Goal: Task Accomplishment & Management: Manage account settings

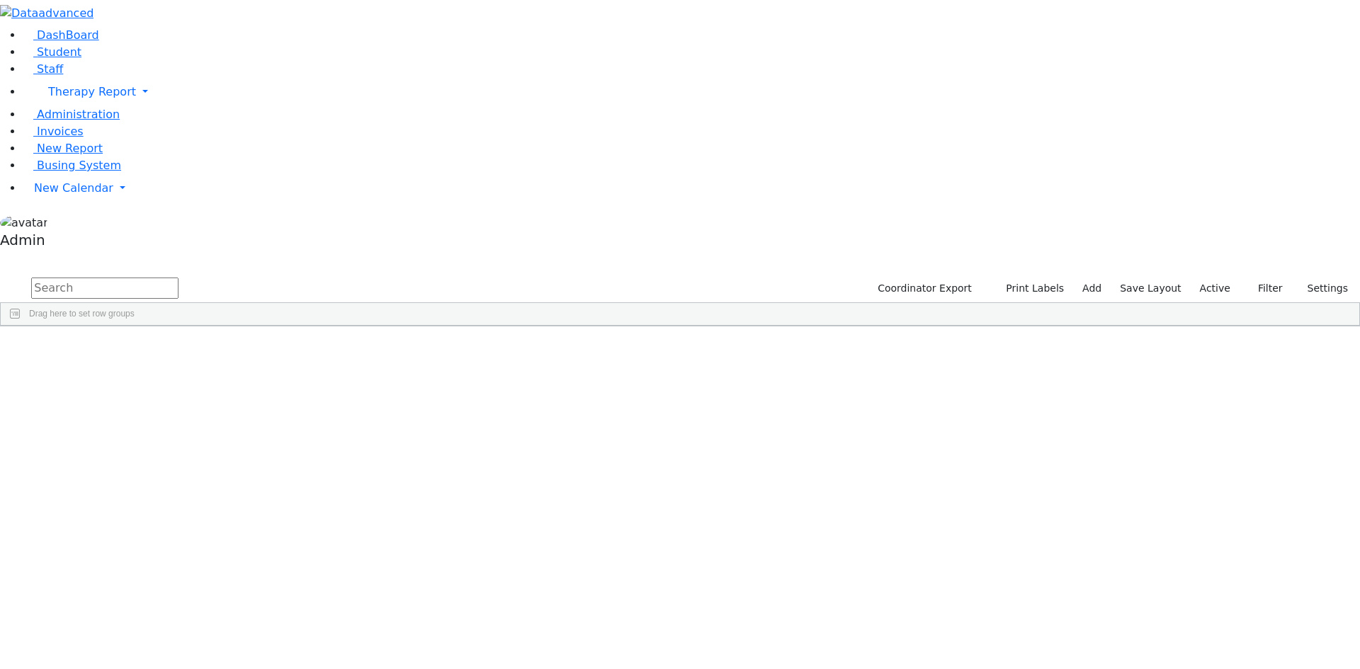
click at [179, 278] on input "text" at bounding box center [104, 288] width 147 height 21
type input "kohn"
click at [233, 389] on div "Rachel" at bounding box center [175, 399] width 116 height 20
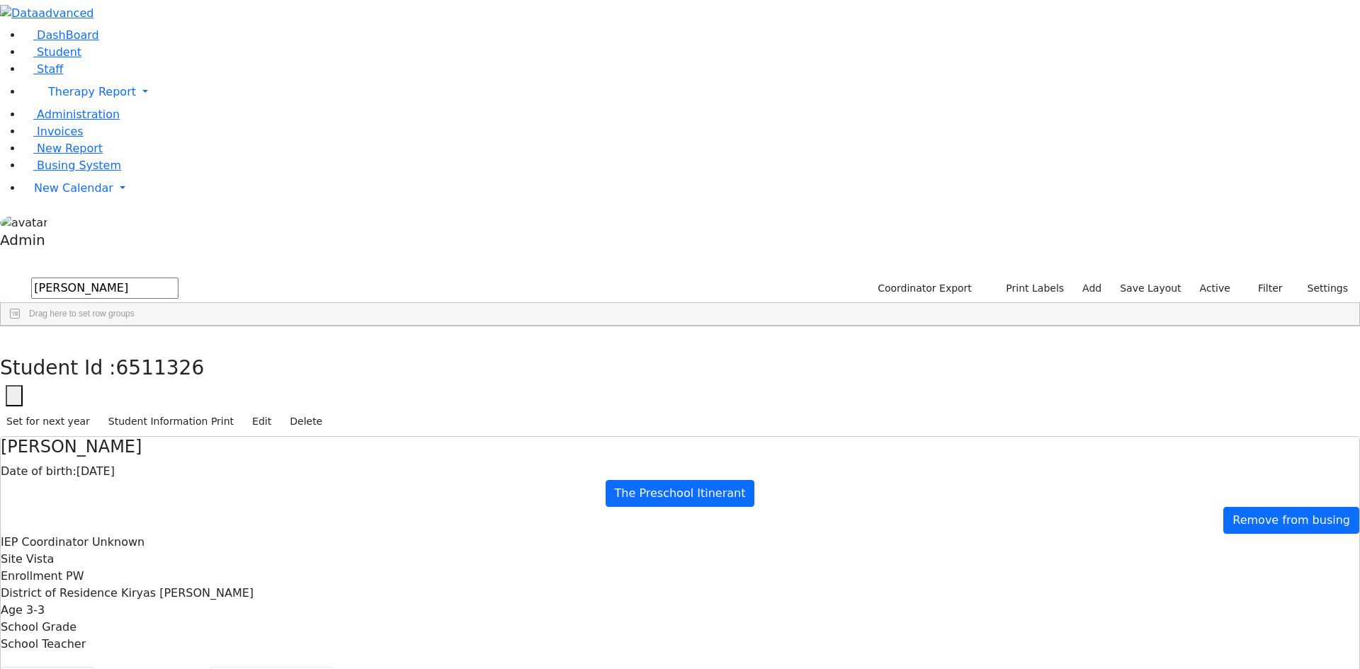
click at [330, 667] on button "Recommendation" at bounding box center [272, 682] width 124 height 30
checkbox input "true"
select select "CPSE OT-PT Presscription"
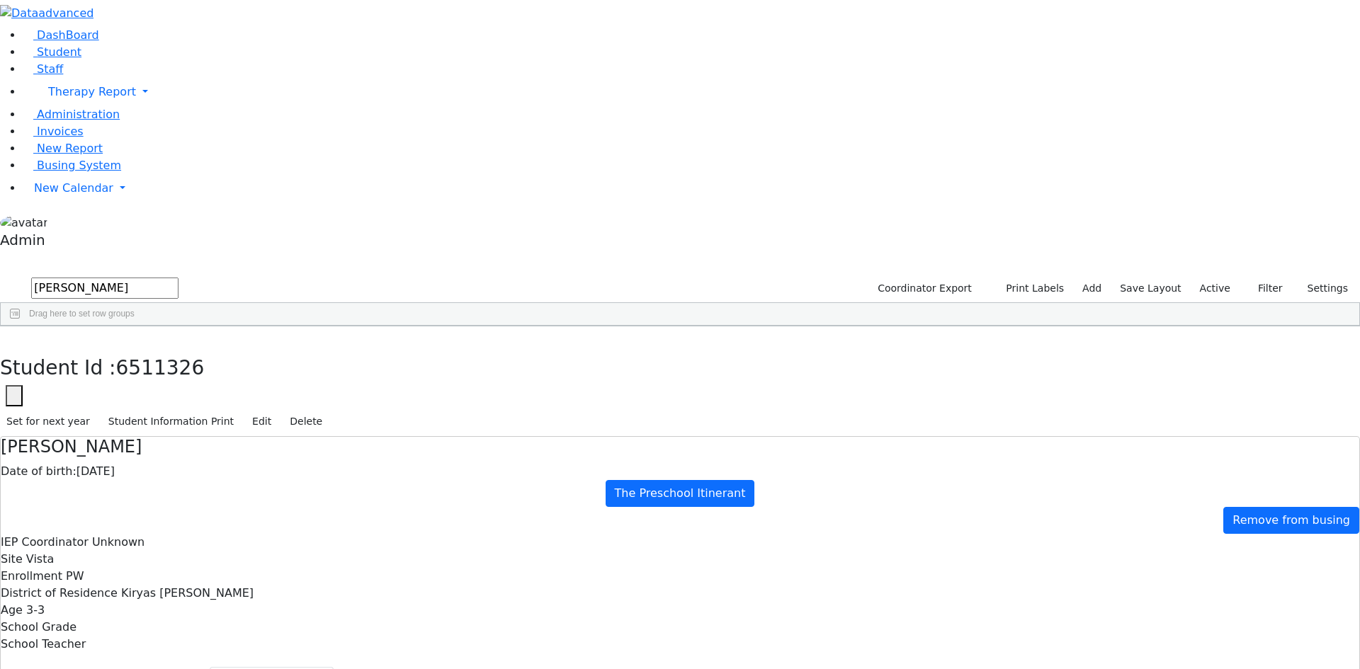
click at [21, 327] on button "button" at bounding box center [10, 342] width 21 height 30
click at [76, 121] on span "Administration" at bounding box center [78, 114] width 83 height 13
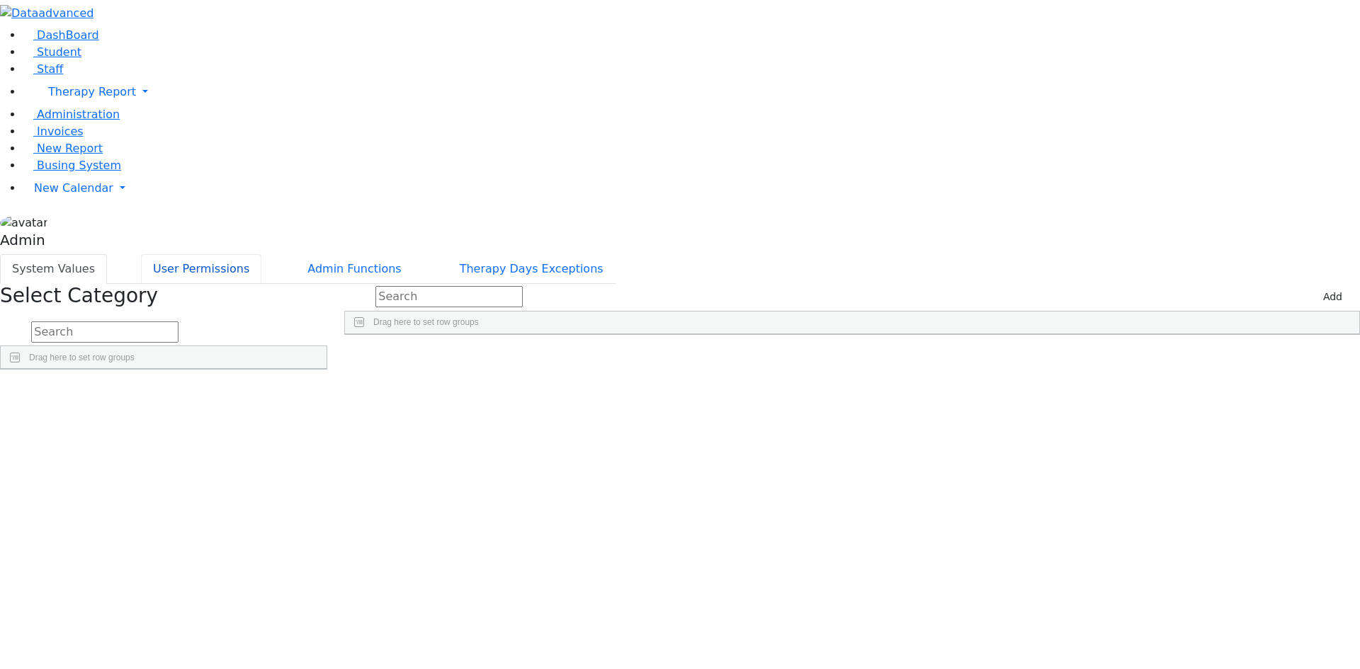
click at [261, 254] on button "User Permissions" at bounding box center [201, 269] width 120 height 30
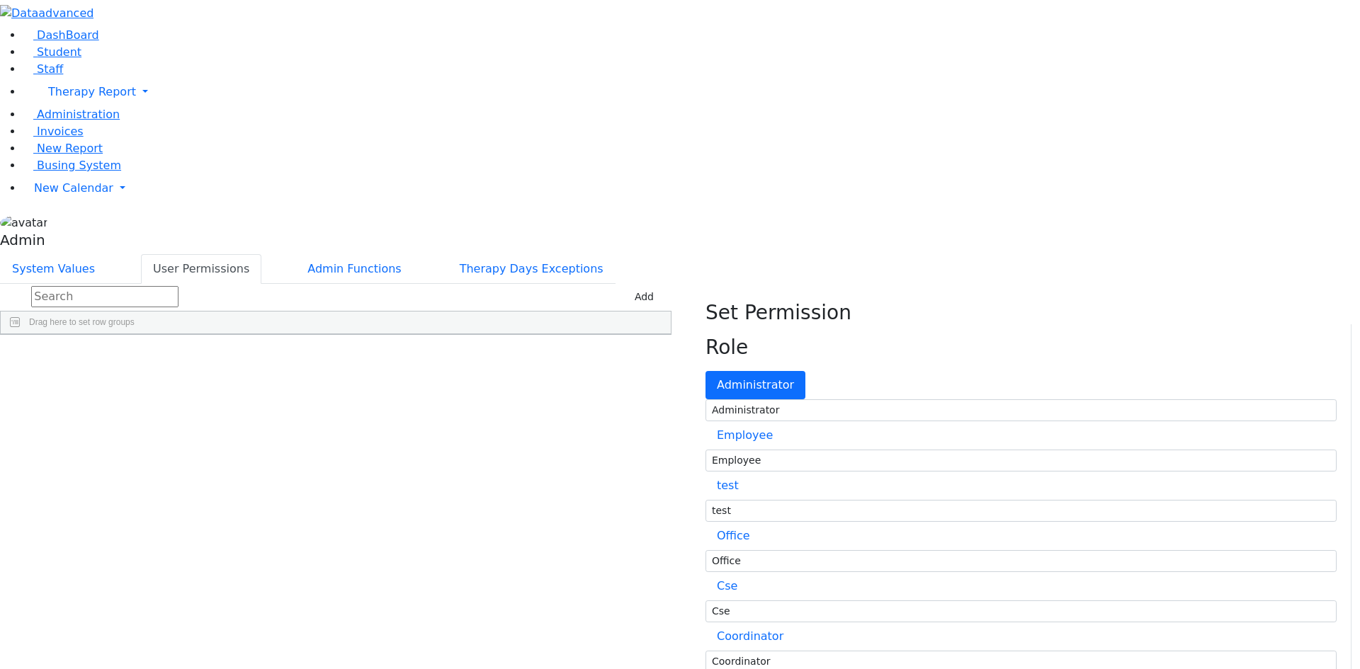
click at [179, 286] on input "text" at bounding box center [104, 296] width 147 height 21
type input "k"
type input "g"
type input "s"
click at [660, 286] on button "Add" at bounding box center [644, 297] width 32 height 22
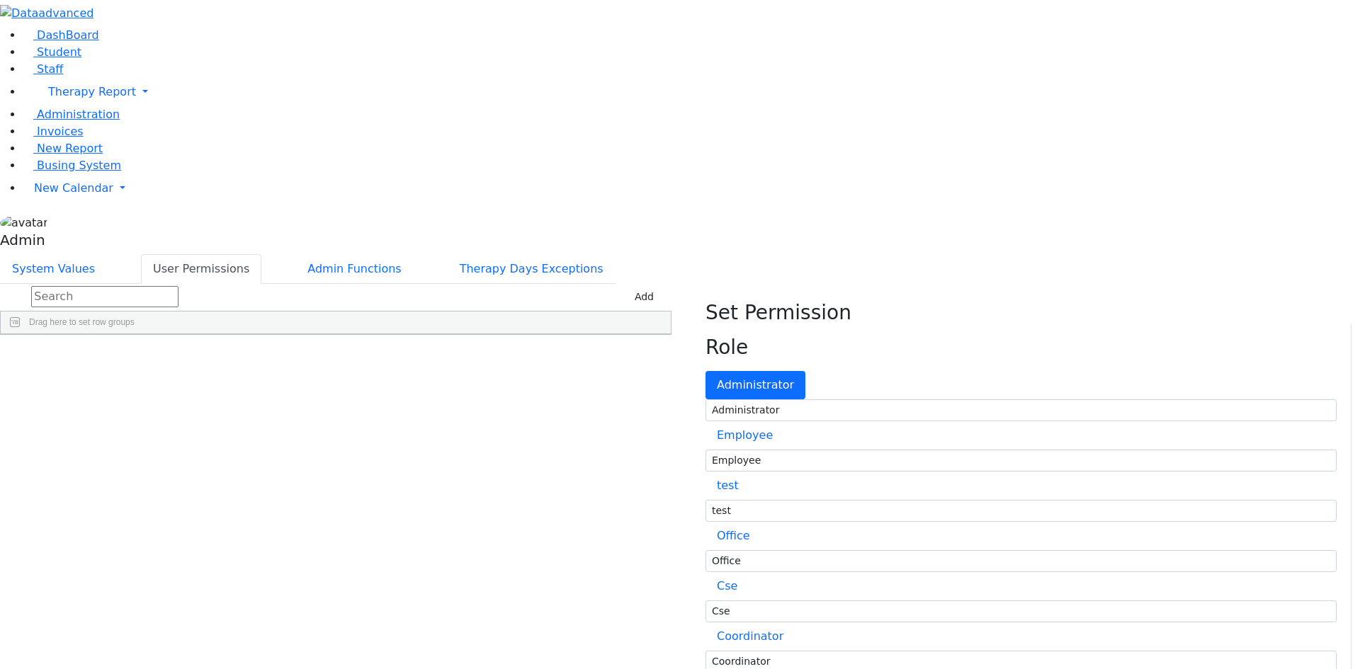
click at [368, 380] on div "Administrator" at bounding box center [307, 390] width 123 height 20
click at [179, 286] on input "text" at bounding box center [104, 296] width 147 height 21
type input "sec"
click at [660, 286] on button "Add" at bounding box center [644, 297] width 32 height 22
click at [149, 380] on div "Press SPACE to select this row." at bounding box center [75, 390] width 149 height 20
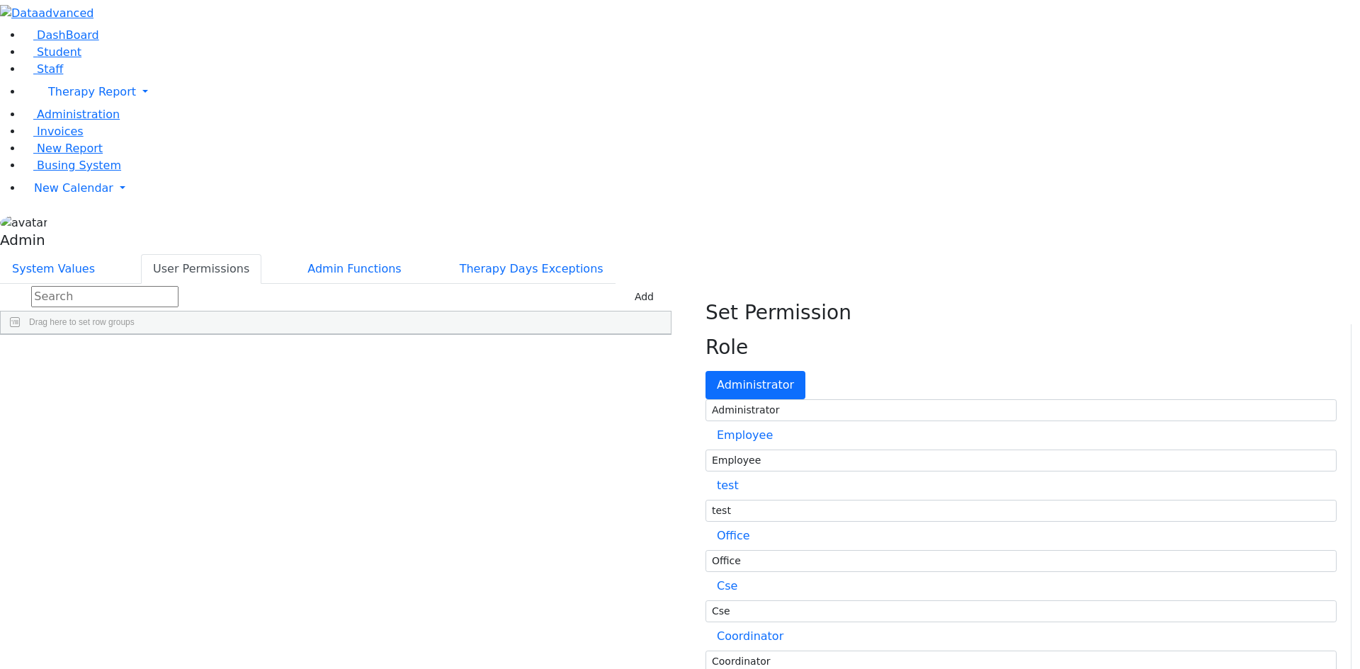
type input "E_Gitty"
click at [368, 380] on div "Administrator" at bounding box center [331, 390] width 73 height 20
click at [679, 381] on link "Reset Password" at bounding box center [636, 392] width 85 height 22
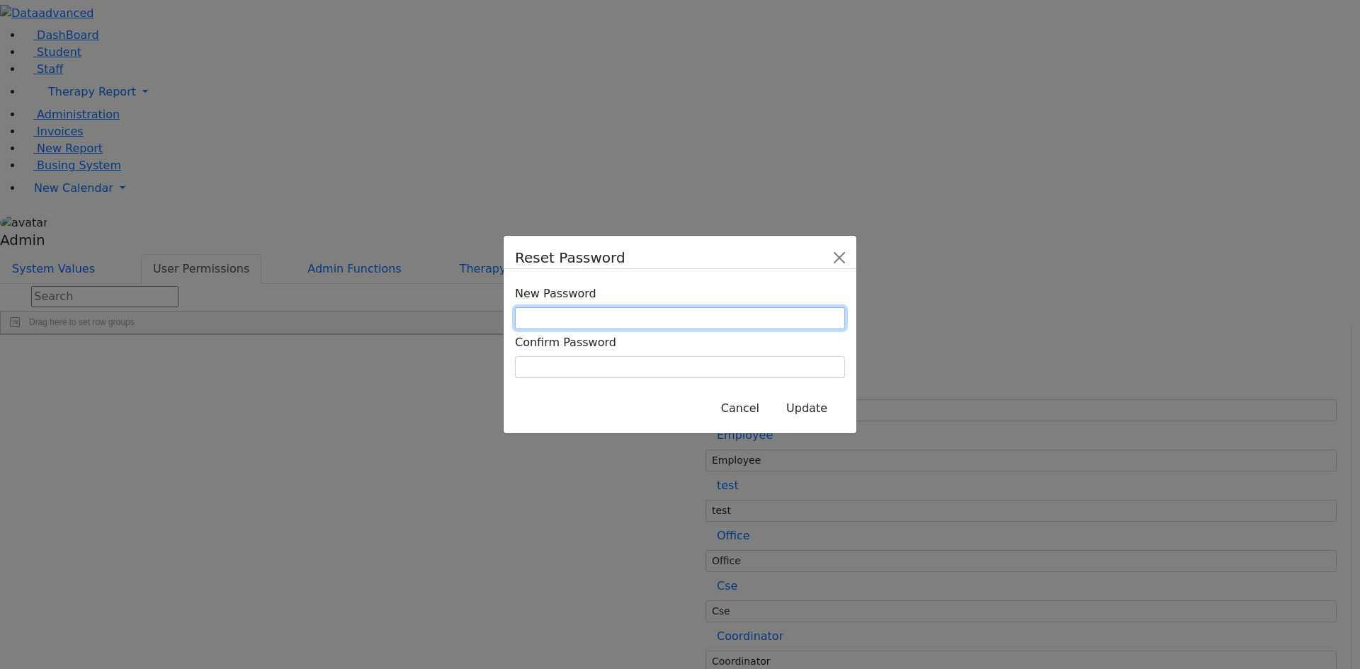
click at [714, 316] on input "text" at bounding box center [680, 318] width 330 height 22
type input "GE59872"
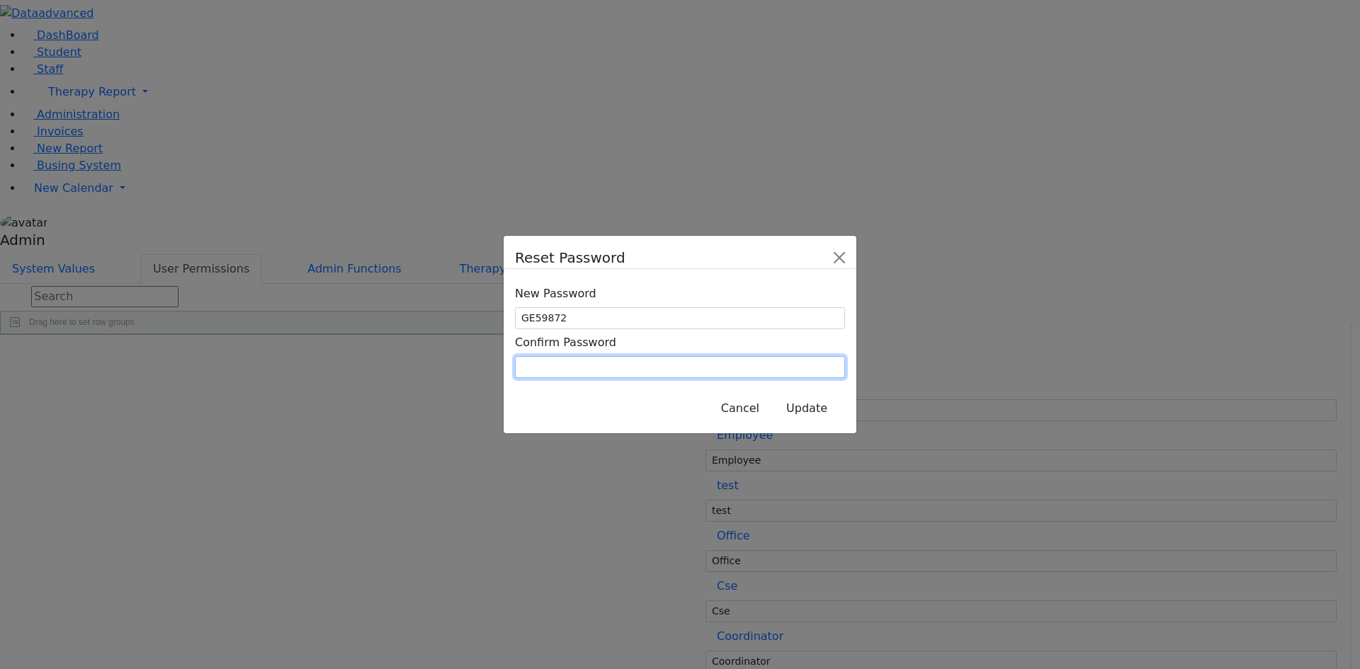
click at [710, 356] on input "text" at bounding box center [680, 367] width 330 height 22
type input "GE59872"
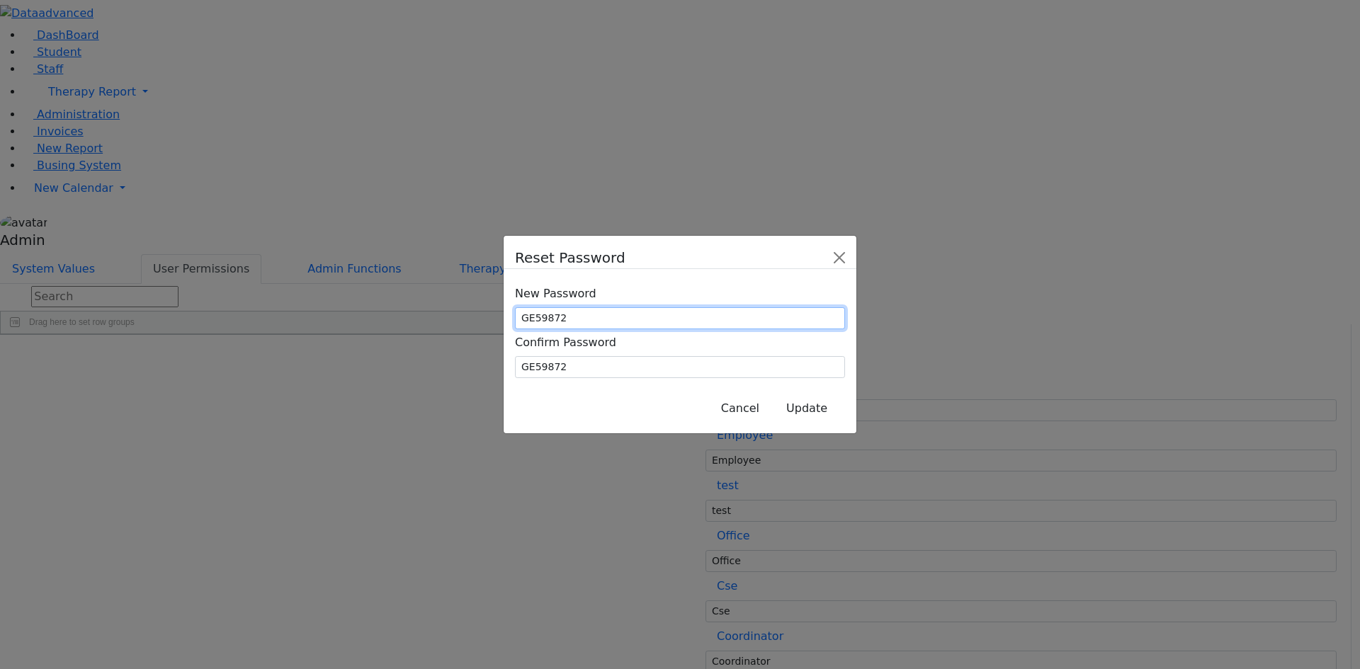
drag, startPoint x: 712, startPoint y: 318, endPoint x: 655, endPoint y: 319, distance: 57.4
click at [655, 319] on div "GE59872" at bounding box center [680, 318] width 330 height 22
click at [779, 395] on button "Update" at bounding box center [807, 408] width 77 height 27
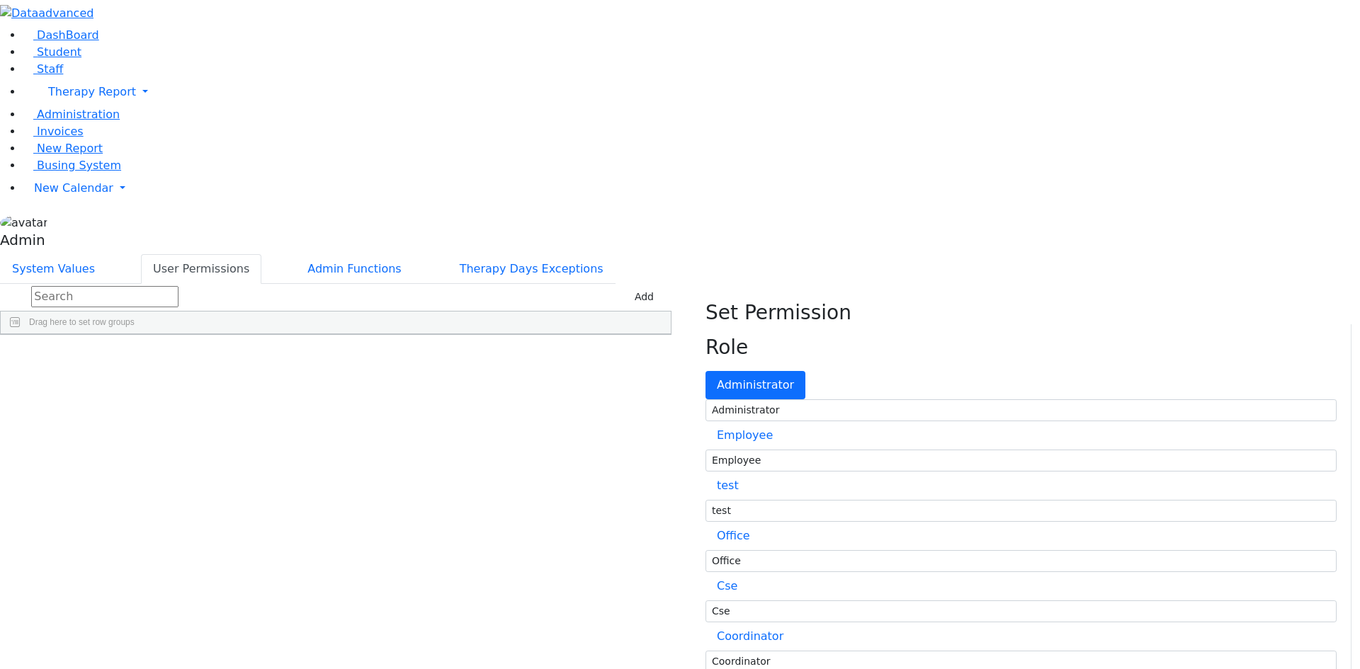
click at [179, 286] on input "text" at bounding box center [104, 296] width 147 height 21
type input "e"
click at [50, 59] on span "Student" at bounding box center [59, 51] width 45 height 13
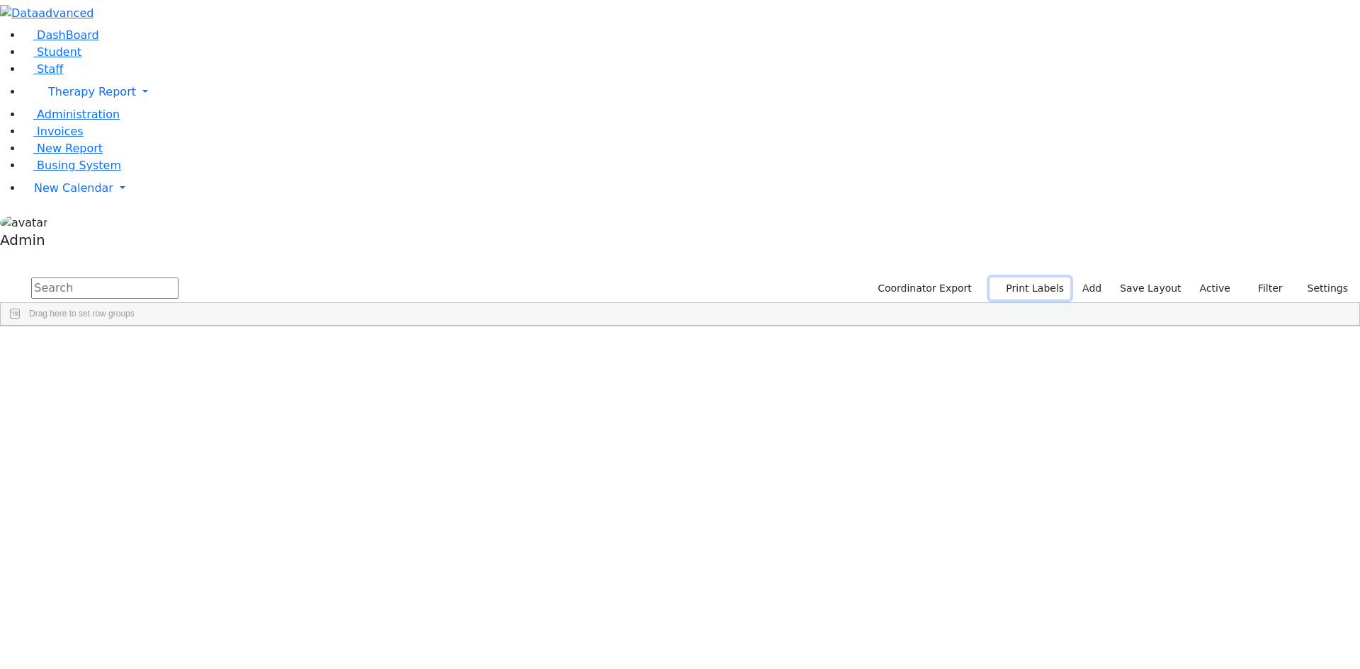
click at [1026, 278] on button "Print Labels" at bounding box center [1030, 289] width 81 height 22
checkbox input "true"
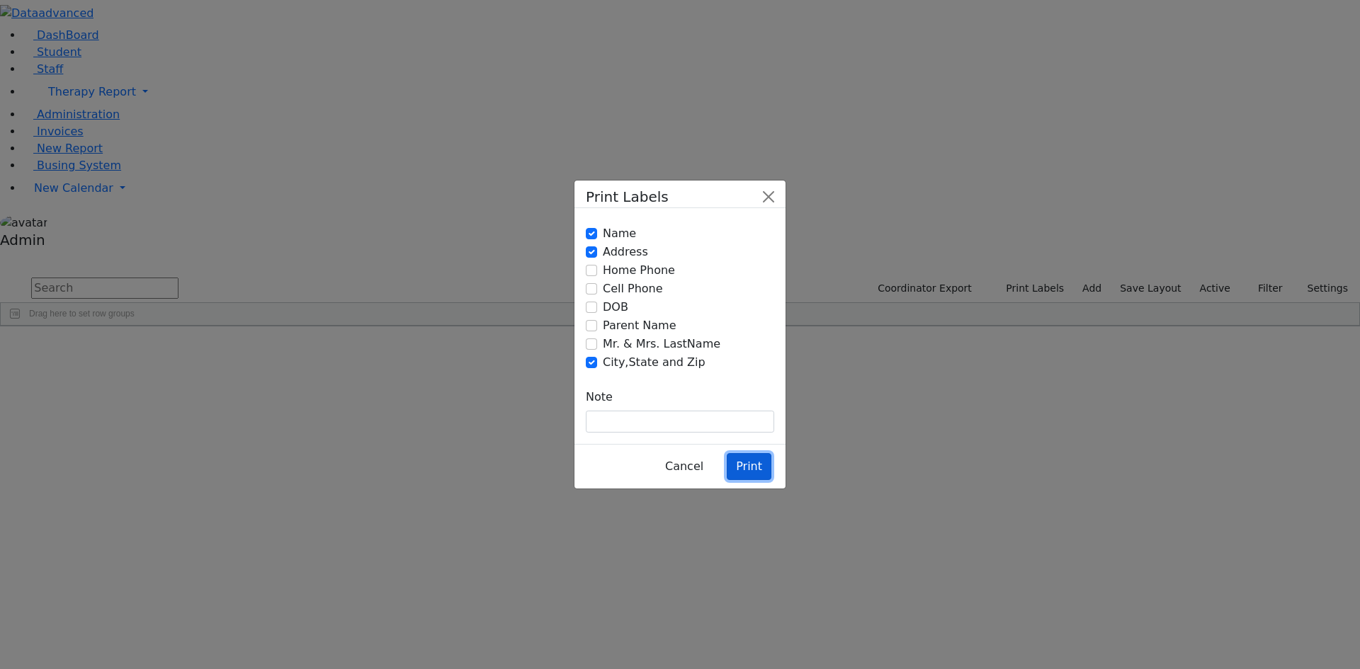
click at [752, 453] on button "Print" at bounding box center [749, 466] width 45 height 27
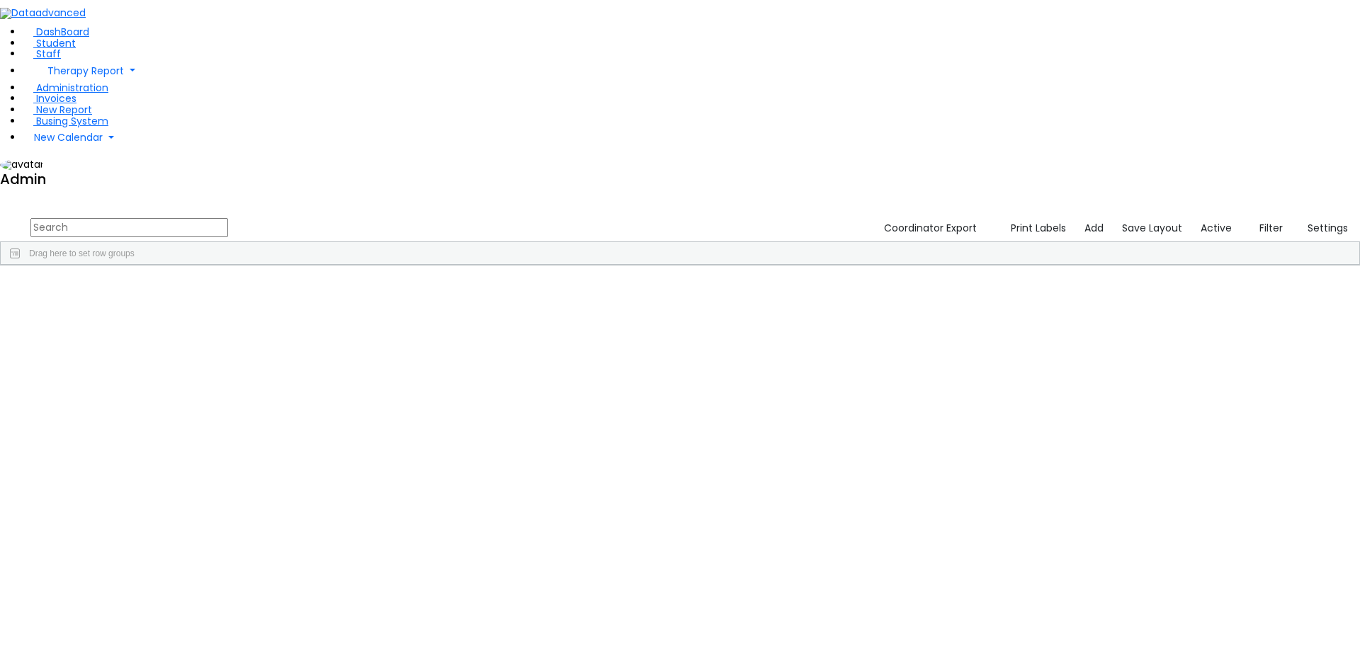
click at [228, 218] on input "text" at bounding box center [129, 227] width 198 height 19
click at [233, 526] on div "Moshe" at bounding box center [175, 536] width 116 height 20
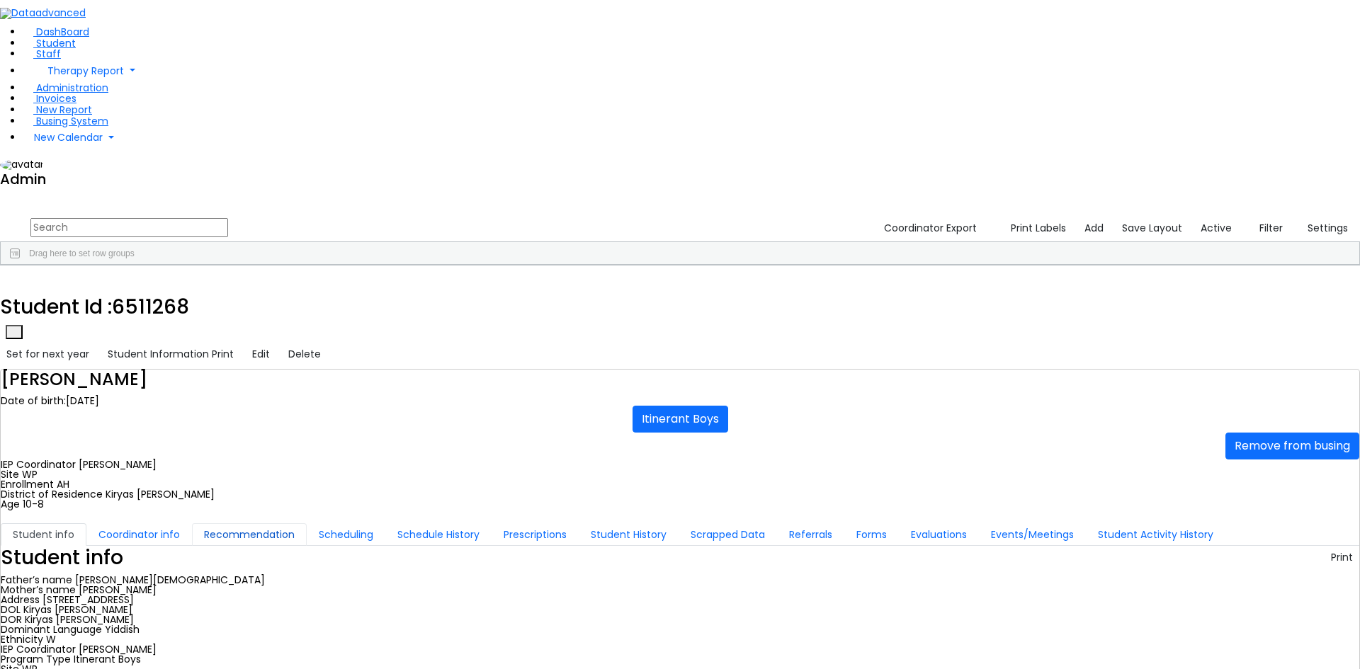
click at [307, 523] on button "Recommendation" at bounding box center [249, 534] width 115 height 23
checkbox input "true"
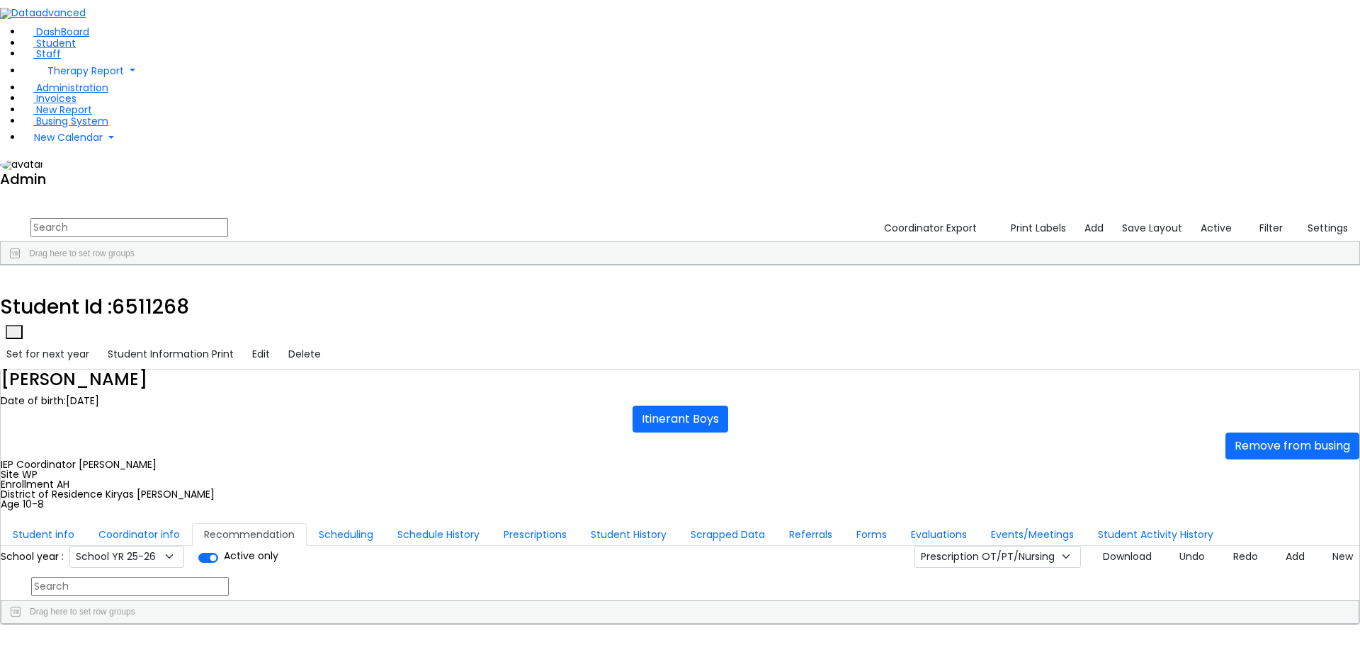
click at [629, 669] on div "270" at bounding box center [601, 680] width 55 height 20
click at [21, 266] on button "button" at bounding box center [10, 281] width 21 height 30
click at [233, 526] on div "Moshe" at bounding box center [175, 536] width 116 height 20
